Goal: Information Seeking & Learning: Find specific page/section

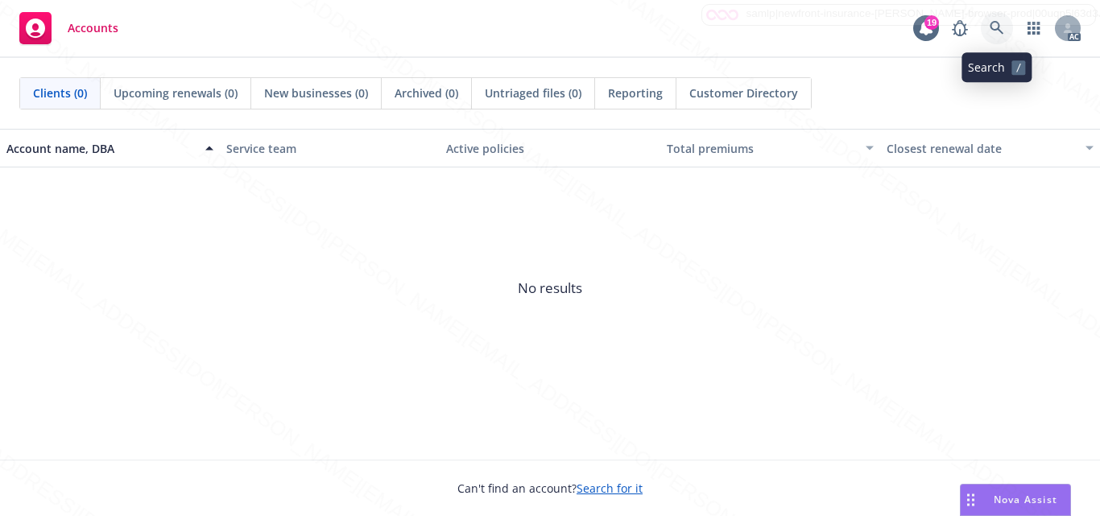
click at [993, 30] on icon at bounding box center [997, 28] width 14 height 14
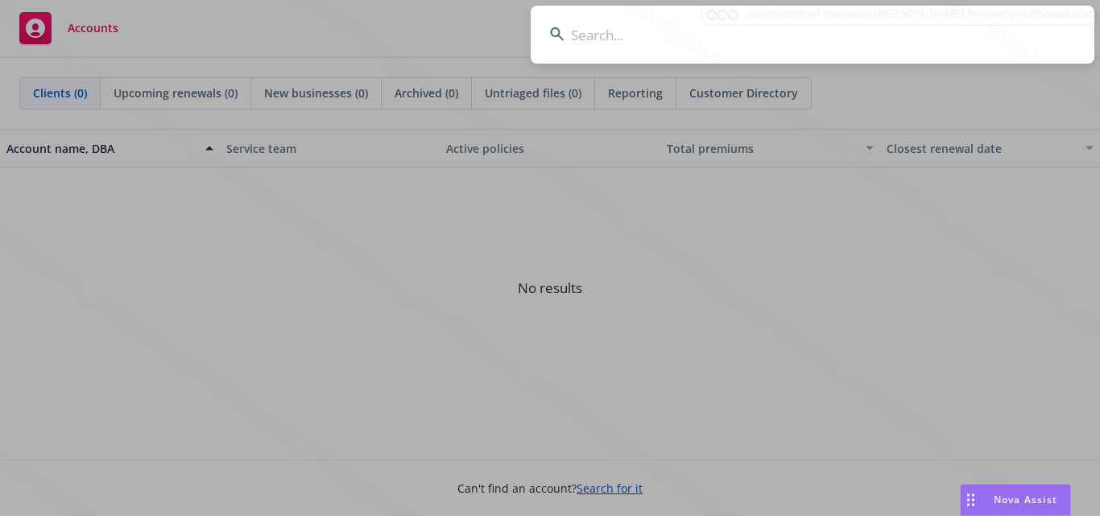
type input "[PERSON_NAME], [PERSON_NAME]"
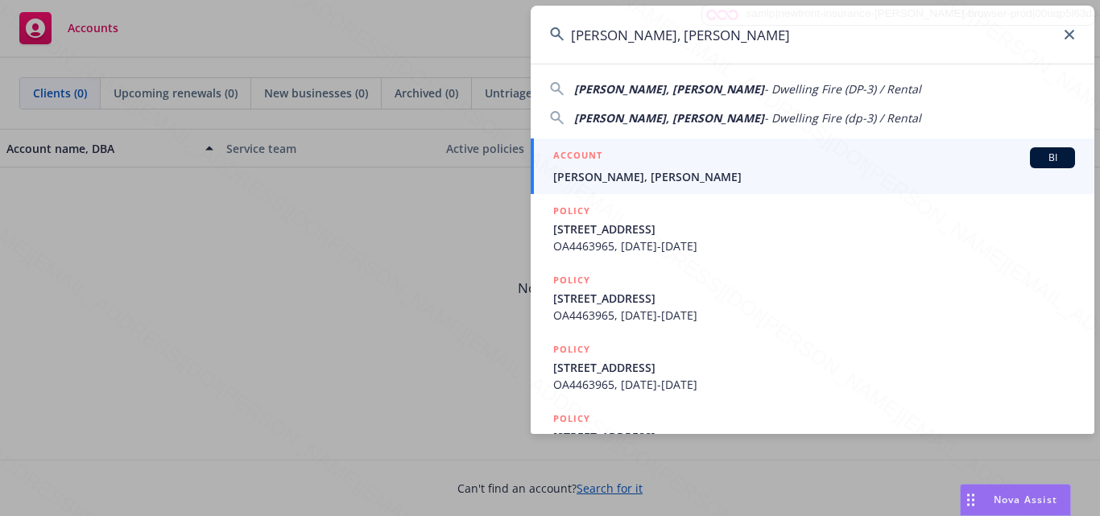
click at [662, 170] on span "[PERSON_NAME], [PERSON_NAME]" at bounding box center [814, 176] width 522 height 17
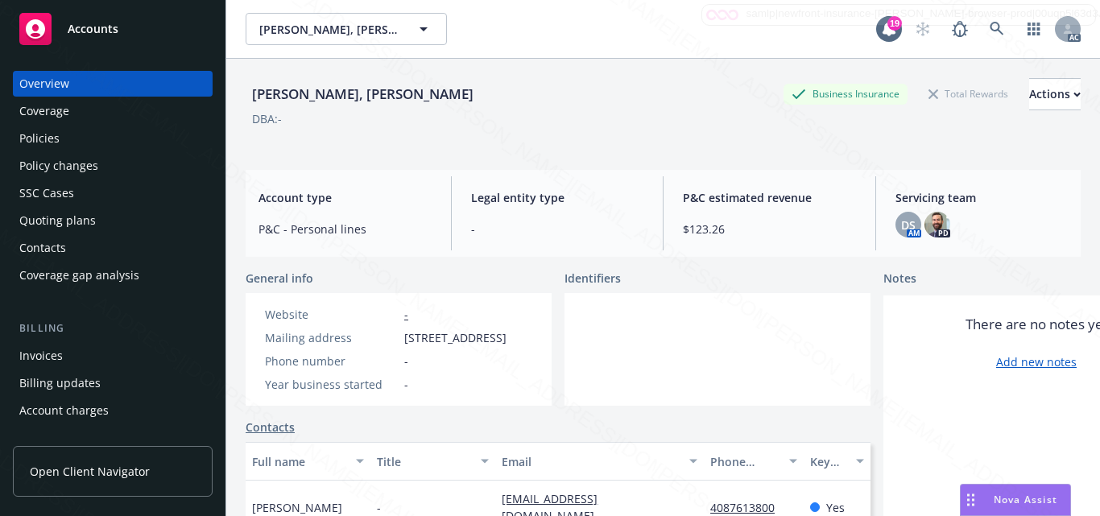
click at [593, 364] on div at bounding box center [718, 349] width 306 height 113
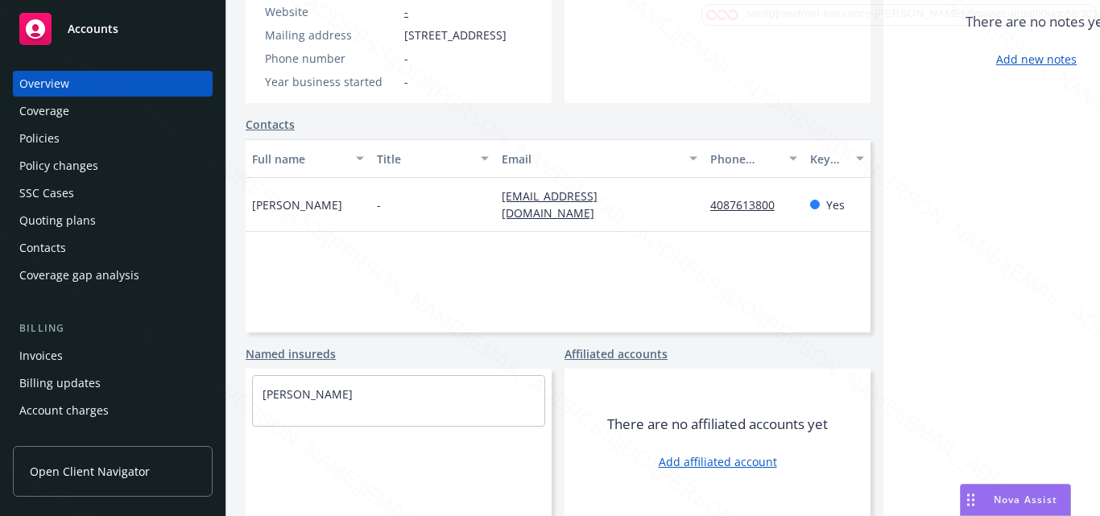
scroll to position [13, 0]
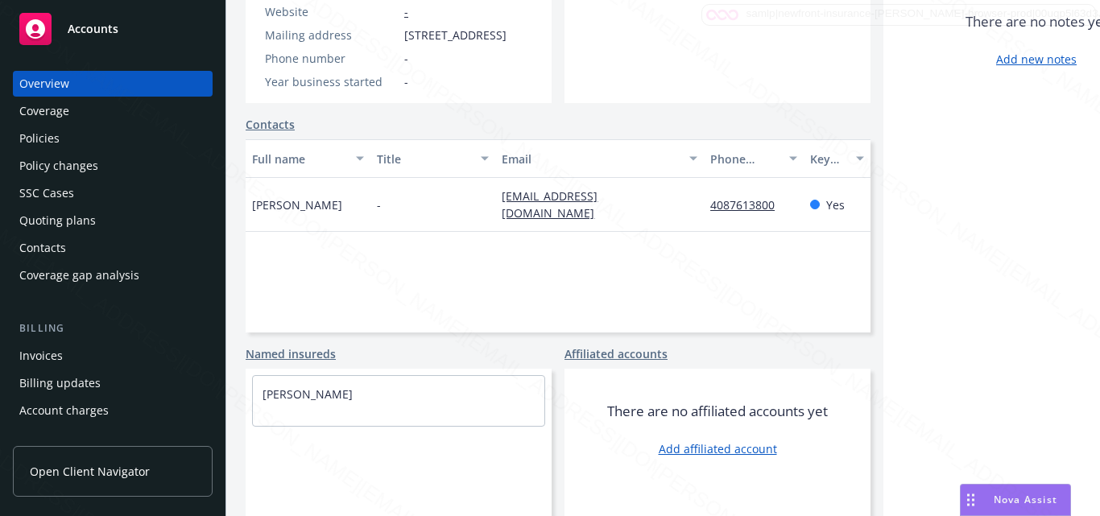
click at [462, 247] on div "Full name Title Email Phone number Key contact Julie Lin - julie_lin99@yahoo.co…" at bounding box center [558, 235] width 625 height 193
click at [910, 398] on div "There are no notes yet Add new notes" at bounding box center [1036, 254] width 306 height 523
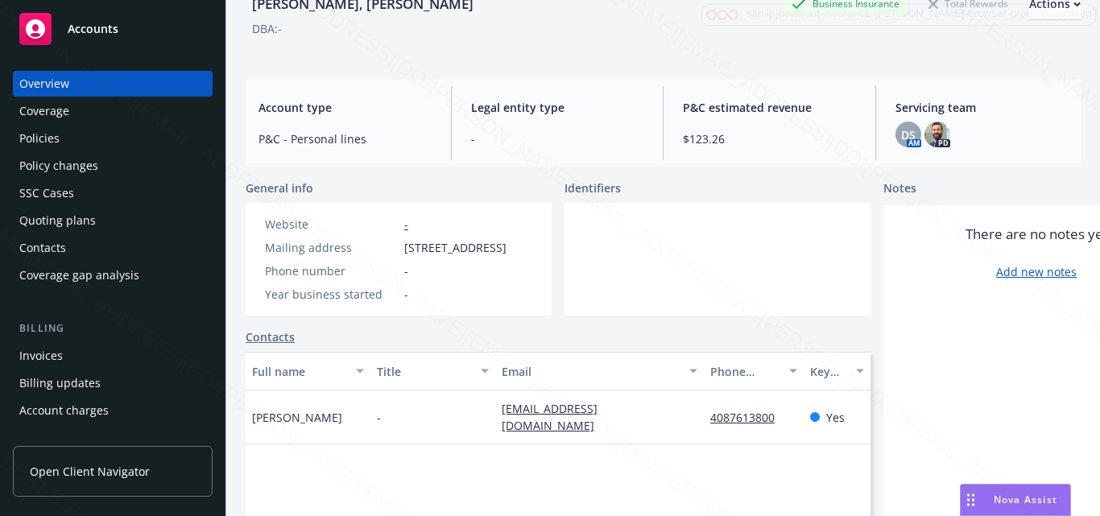
click at [649, 289] on div at bounding box center [718, 259] width 306 height 113
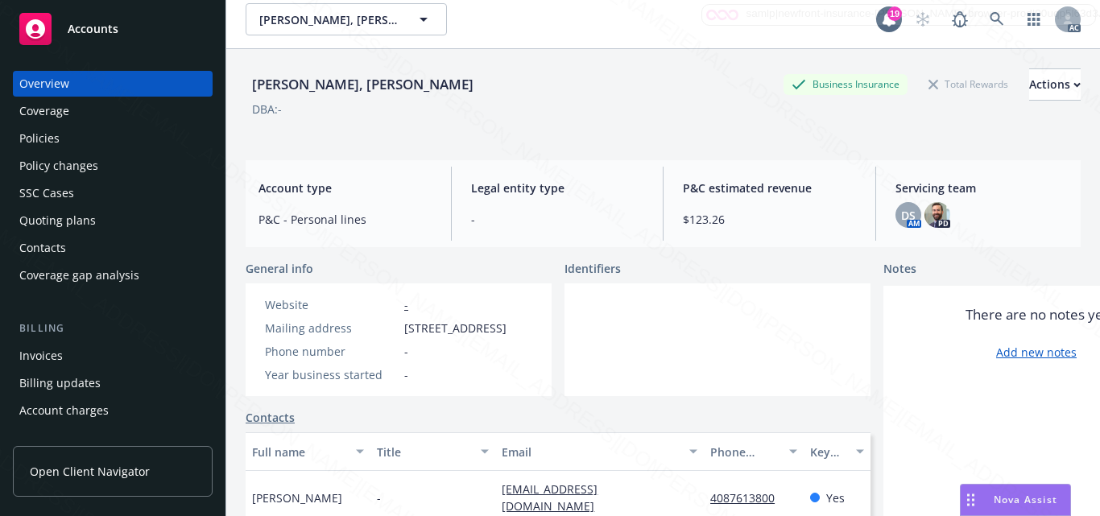
scroll to position [0, 0]
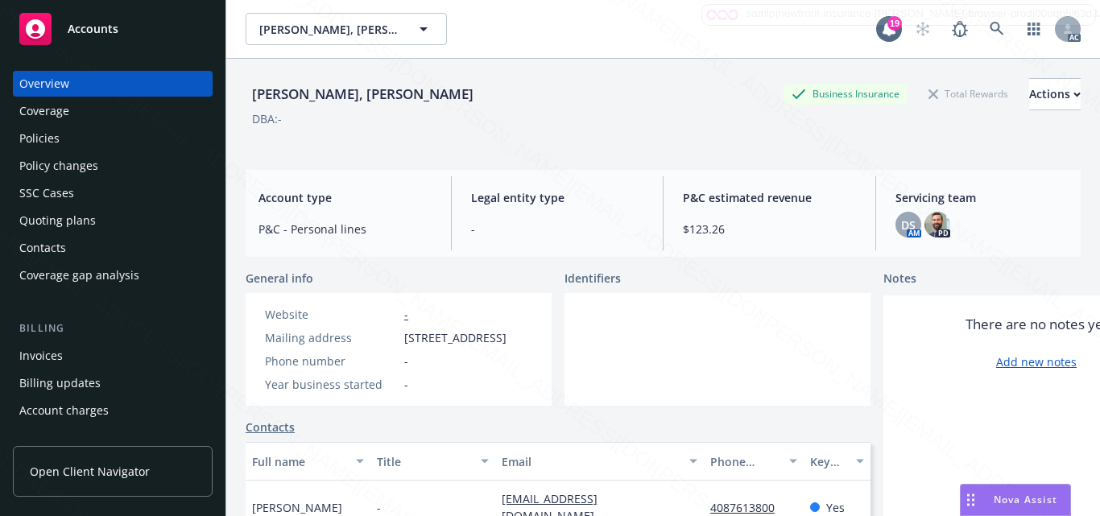
click at [638, 362] on div at bounding box center [718, 349] width 306 height 113
click at [100, 116] on div "Coverage" at bounding box center [112, 111] width 187 height 26
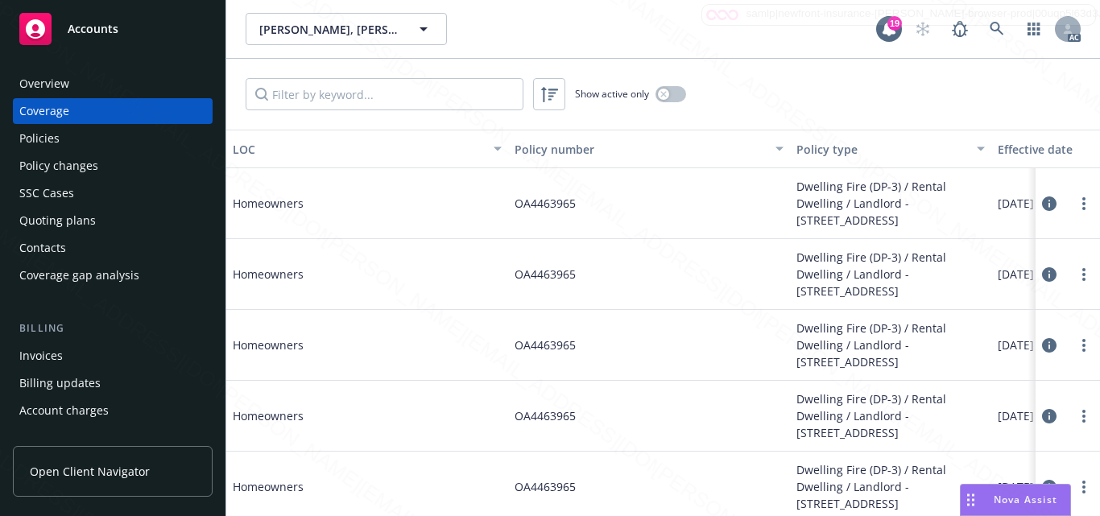
click at [81, 136] on div "Policies" at bounding box center [112, 139] width 187 height 26
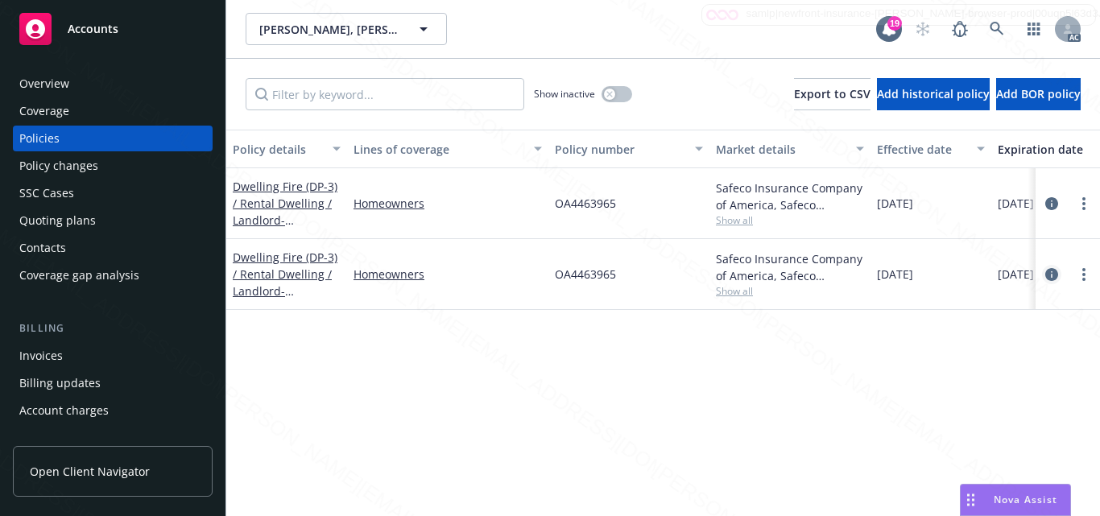
click at [1051, 275] on icon "circleInformation" at bounding box center [1051, 274] width 13 height 13
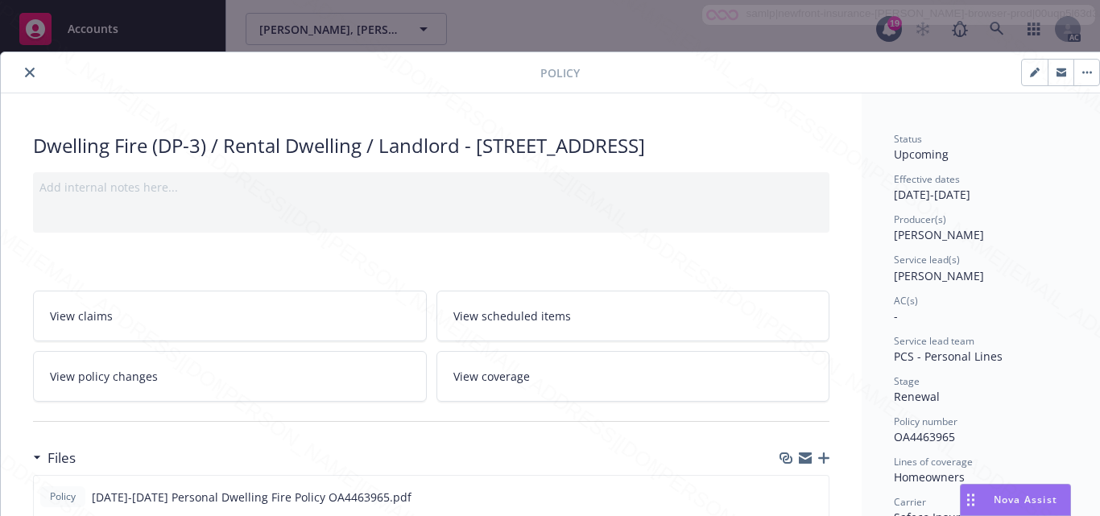
click at [1016, 295] on div "AC(s)" at bounding box center [984, 301] width 180 height 14
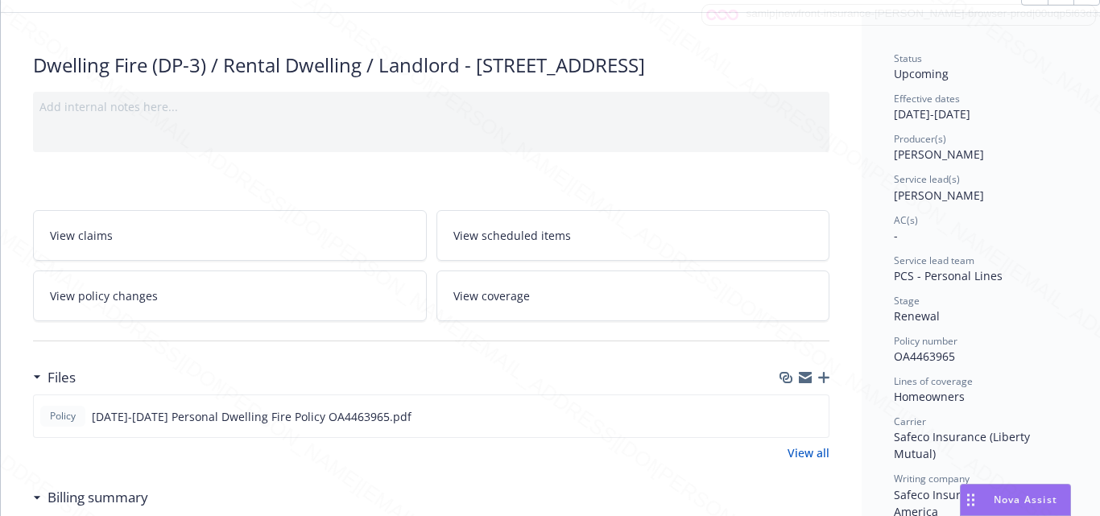
click at [1016, 295] on div "Stage" at bounding box center [984, 301] width 180 height 14
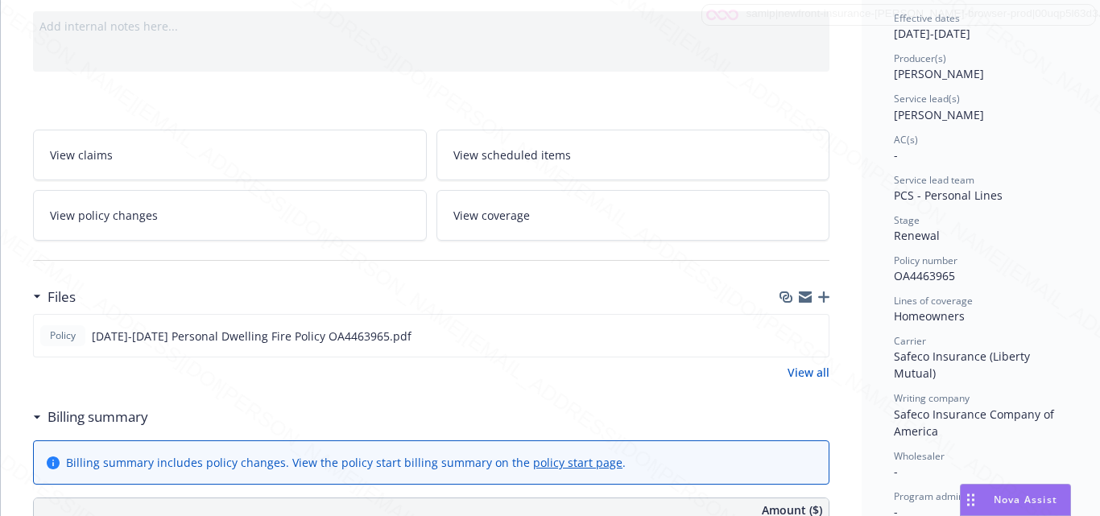
click at [985, 419] on div "Writing company Safeco Insurance Company of America" at bounding box center [984, 415] width 180 height 48
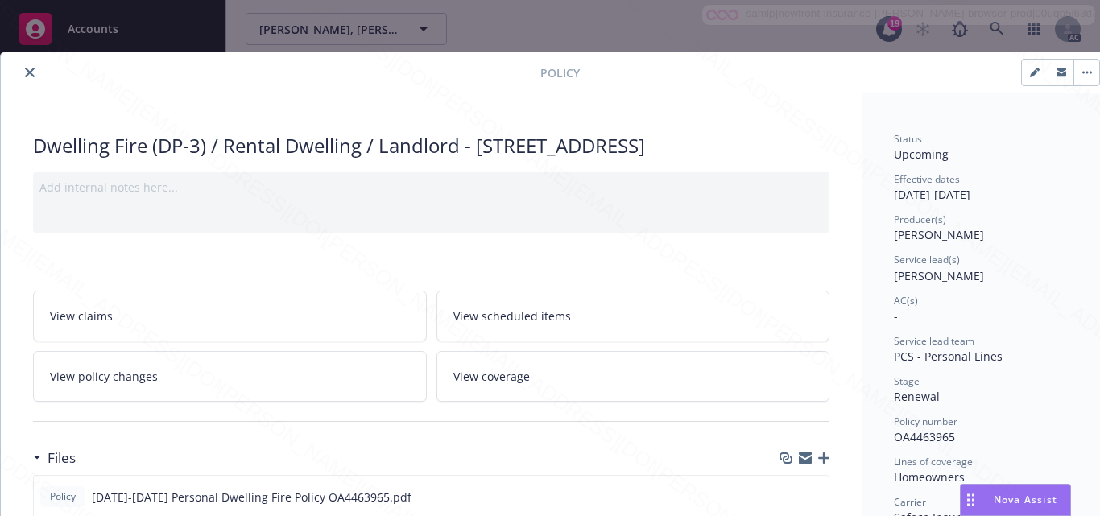
click at [561, 341] on link "View scheduled items" at bounding box center [633, 316] width 394 height 51
click at [528, 399] on link "View coverage" at bounding box center [633, 376] width 394 height 51
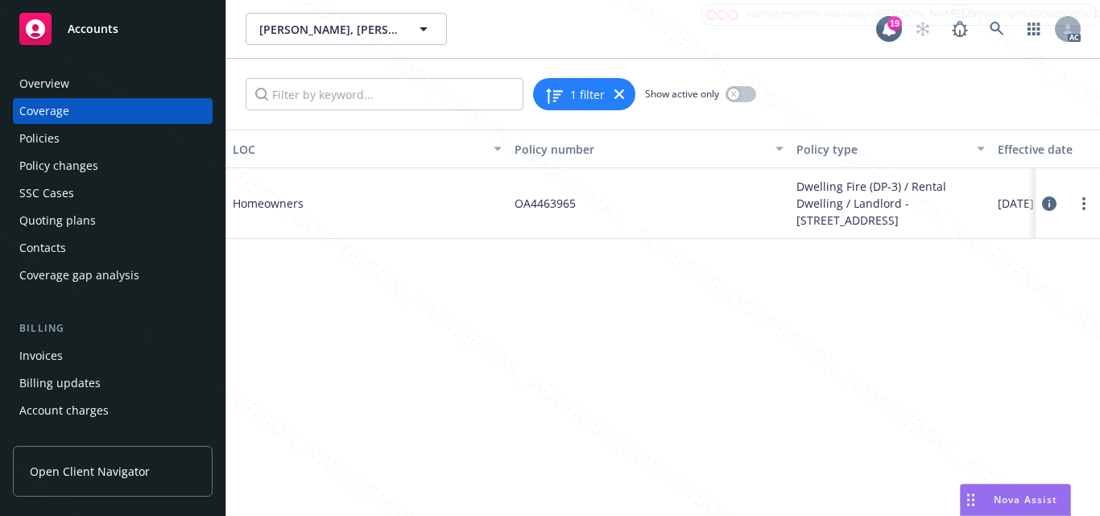
click at [1053, 201] on icon at bounding box center [1049, 203] width 14 height 14
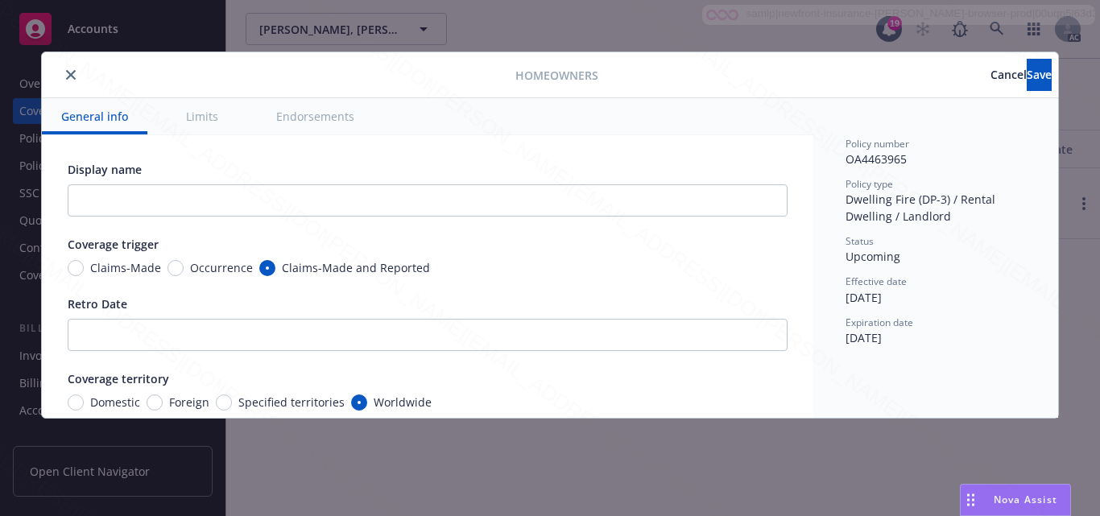
click at [209, 117] on button "Limits" at bounding box center [202, 116] width 71 height 36
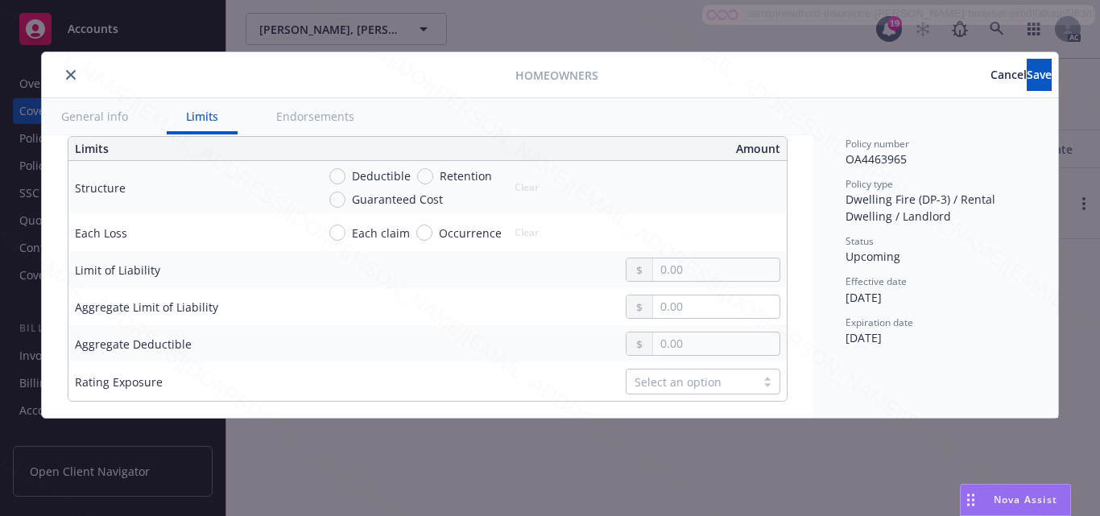
click at [343, 122] on button "Endorsements" at bounding box center [315, 116] width 117 height 36
type textarea "x"
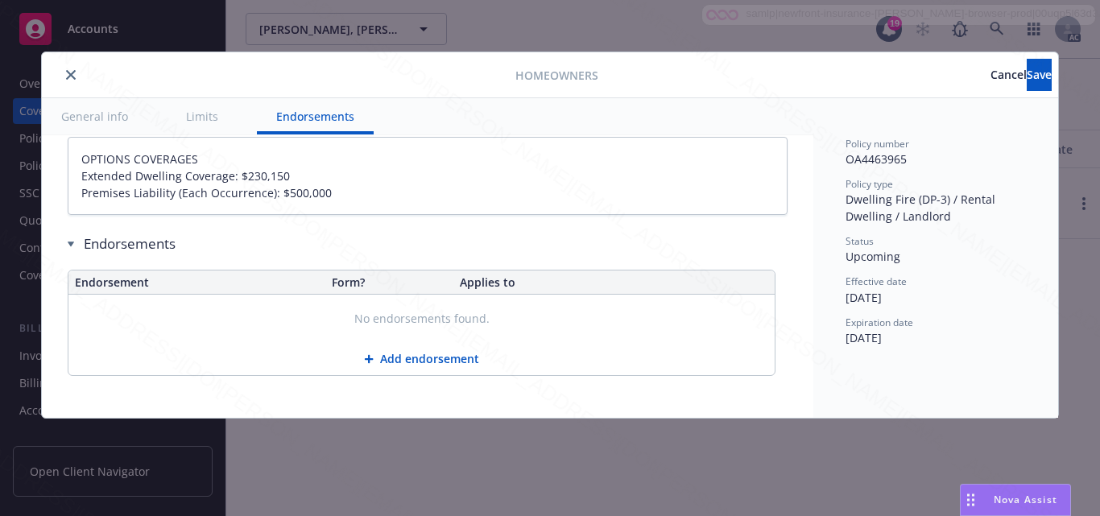
scroll to position [1028, 0]
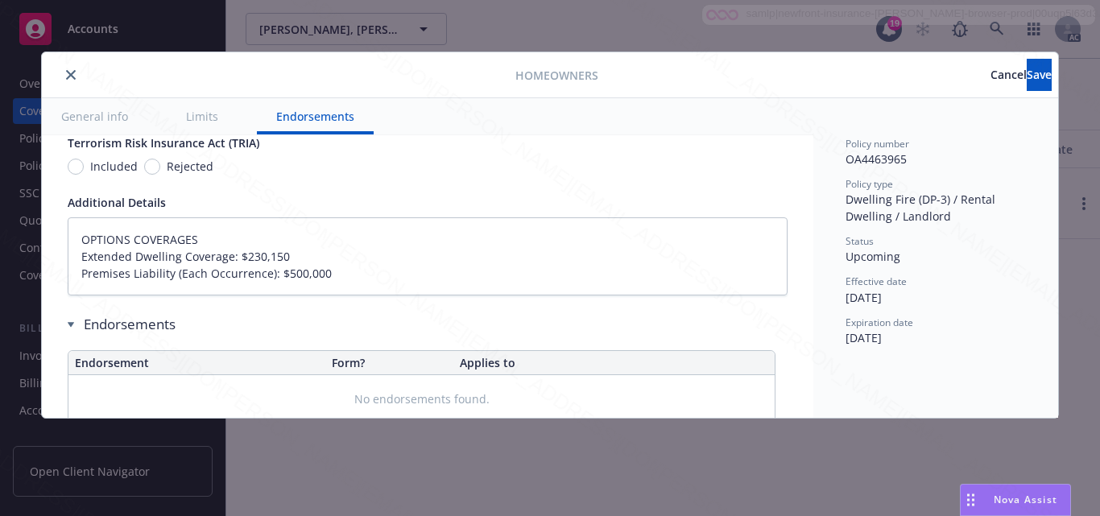
click at [998, 325] on div "Expiration date" at bounding box center [936, 323] width 180 height 14
click at [991, 74] on span "Cancel" at bounding box center [1009, 74] width 36 height 15
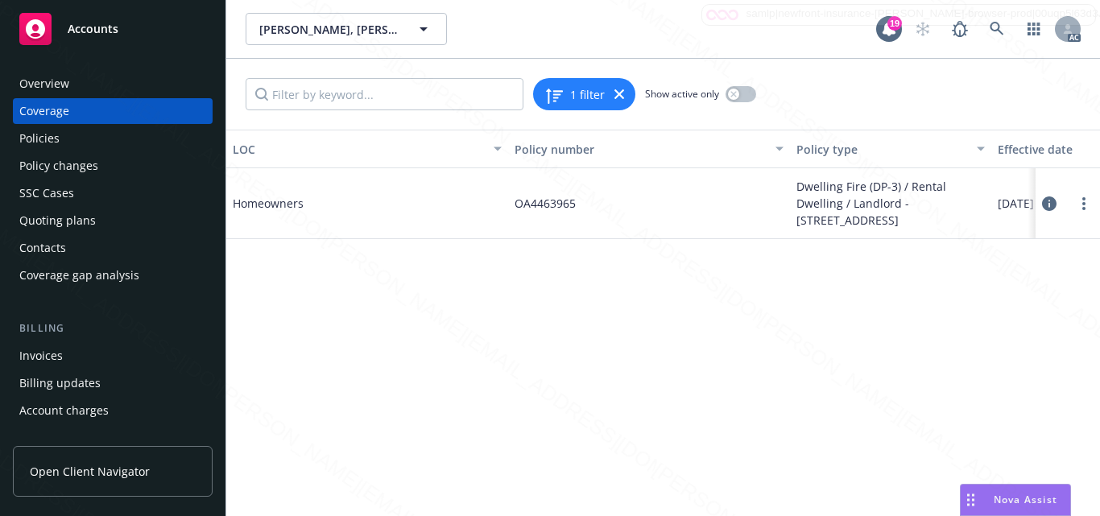
click at [72, 88] on div "Overview" at bounding box center [112, 84] width 187 height 26
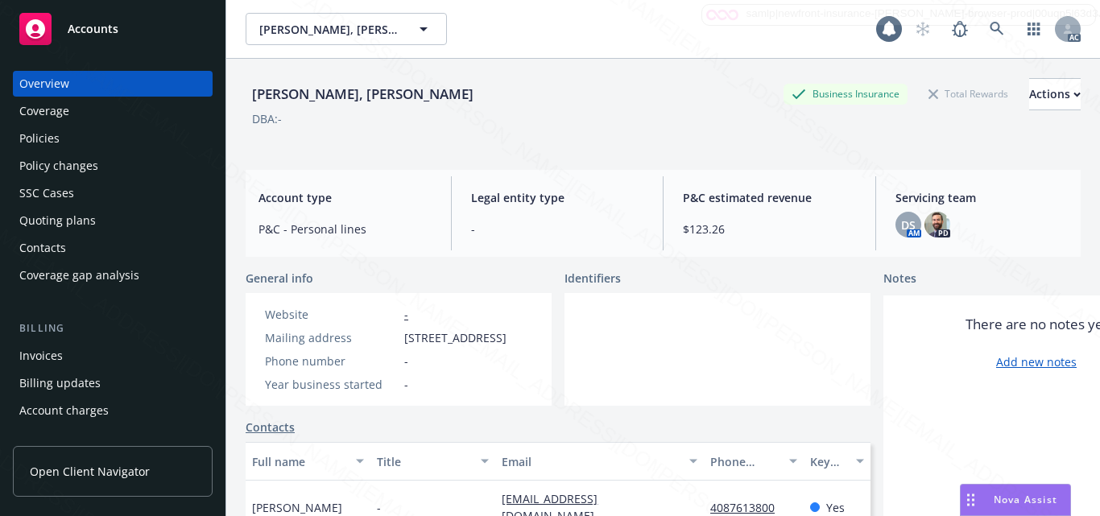
click at [66, 35] on div "Accounts" at bounding box center [112, 29] width 187 height 32
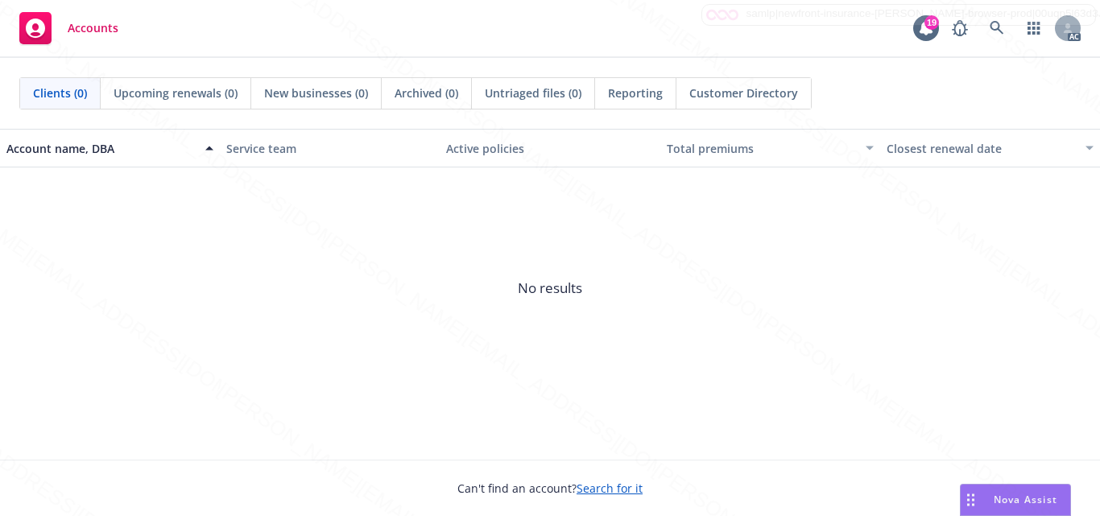
click at [759, 315] on span "No results" at bounding box center [550, 288] width 1100 height 242
click at [374, 295] on span "No results" at bounding box center [550, 288] width 1100 height 242
click at [478, 294] on span "No results" at bounding box center [550, 288] width 1100 height 242
click at [577, 383] on span "No results" at bounding box center [550, 288] width 1100 height 242
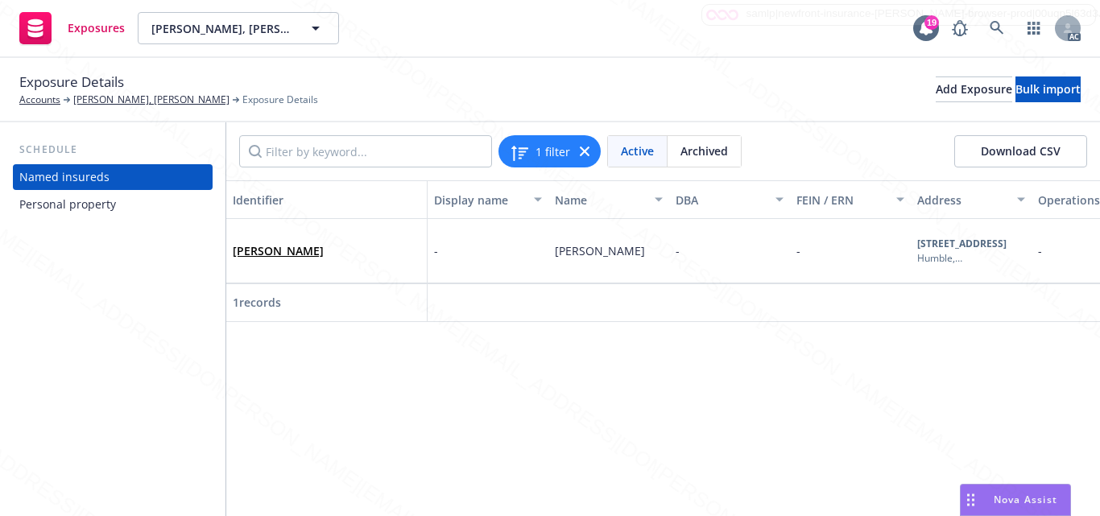
click at [78, 201] on div "Personal property" at bounding box center [67, 205] width 97 height 26
